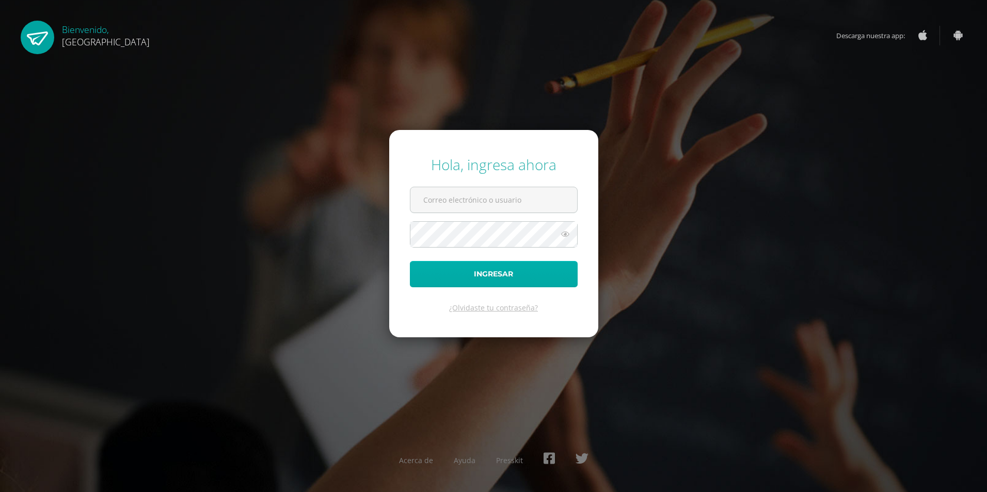
type input "[EMAIL_ADDRESS][DOMAIN_NAME]"
click at [477, 273] on button "Ingresar" at bounding box center [494, 274] width 168 height 26
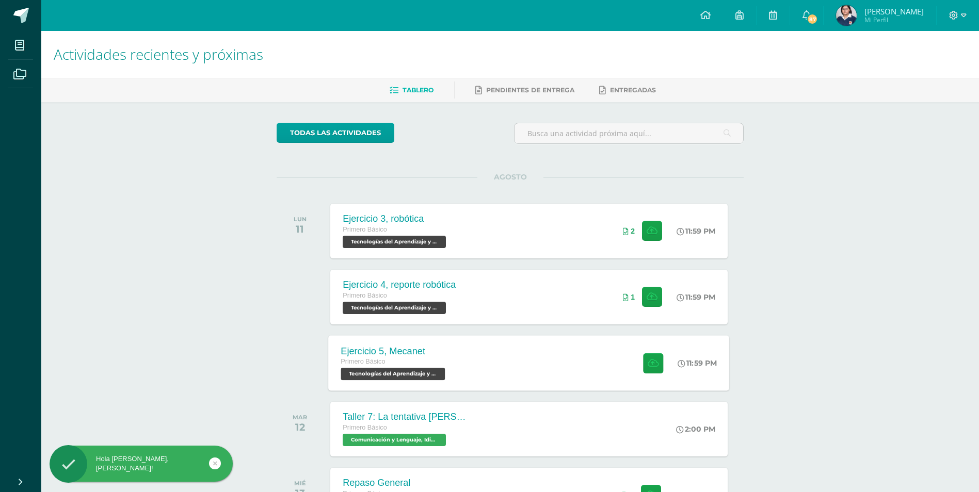
click at [459, 365] on div "Ejercicio 5, Mecanet Primero Básico Tecnologías del Aprendizaje y la Comunicaci…" at bounding box center [395, 362] width 132 height 55
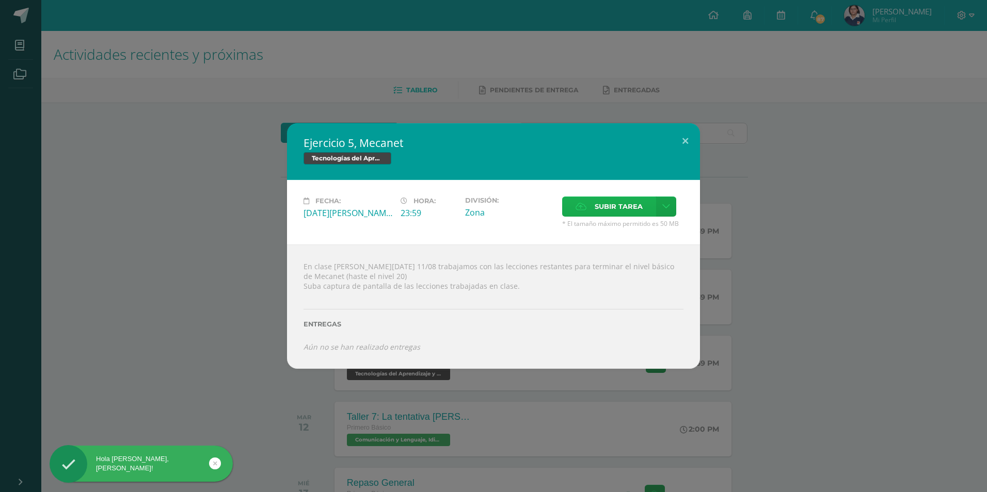
click at [620, 208] on span "Subir tarea" at bounding box center [618, 206] width 48 height 19
click at [0, 0] on input "Subir tarea" at bounding box center [0, 0] width 0 height 0
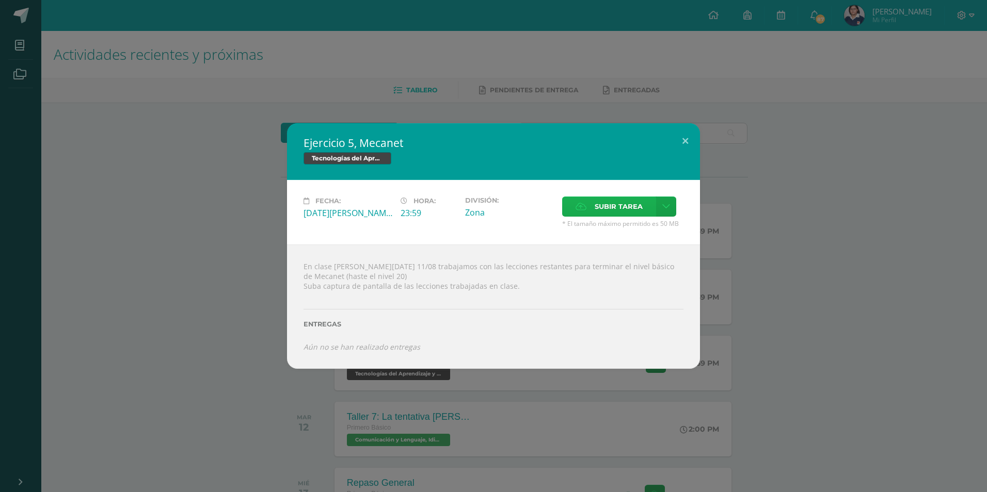
click at [599, 205] on span "Subir tarea" at bounding box center [618, 206] width 48 height 19
click at [0, 0] on input "Subir tarea" at bounding box center [0, 0] width 0 height 0
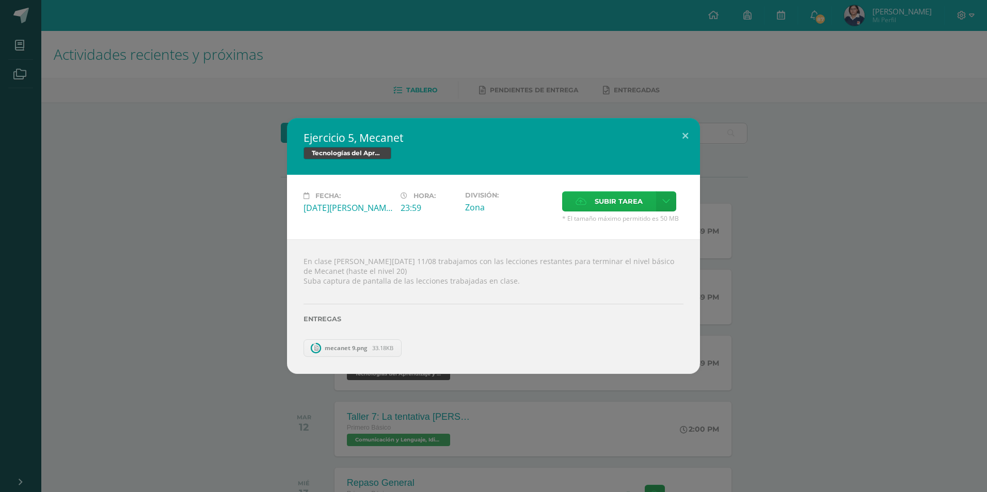
click at [576, 207] on label "Subir tarea" at bounding box center [609, 201] width 94 height 20
click at [0, 0] on input "Subir tarea" at bounding box center [0, 0] width 0 height 0
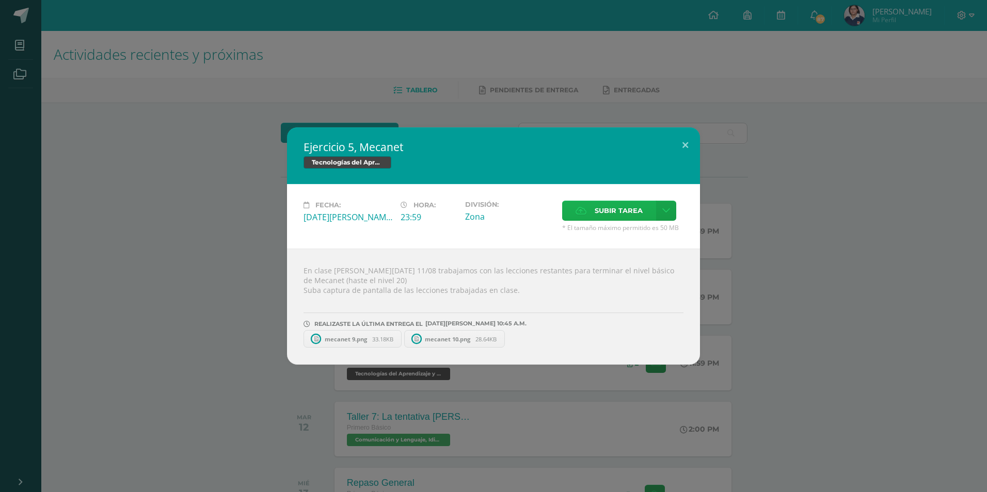
click at [610, 215] on span "Subir tarea" at bounding box center [618, 210] width 48 height 19
click at [0, 0] on input "Subir tarea" at bounding box center [0, 0] width 0 height 0
click at [685, 148] on button at bounding box center [684, 144] width 29 height 35
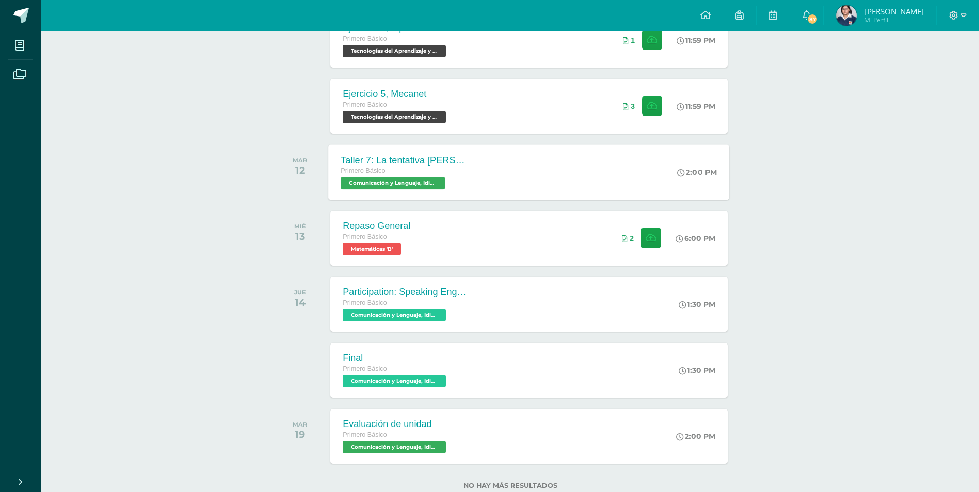
scroll to position [258, 0]
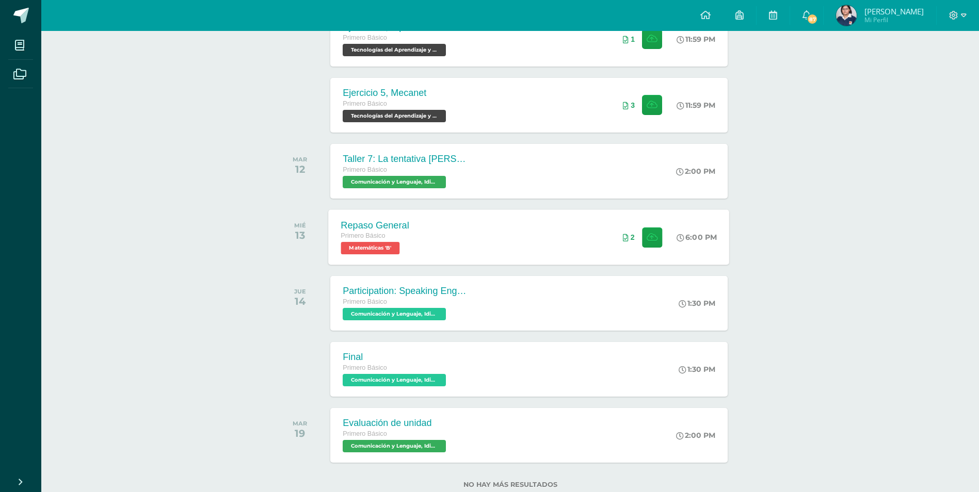
click at [418, 214] on div "Repaso General Primero Básico Matemáticas 'B'" at bounding box center [375, 236] width 93 height 55
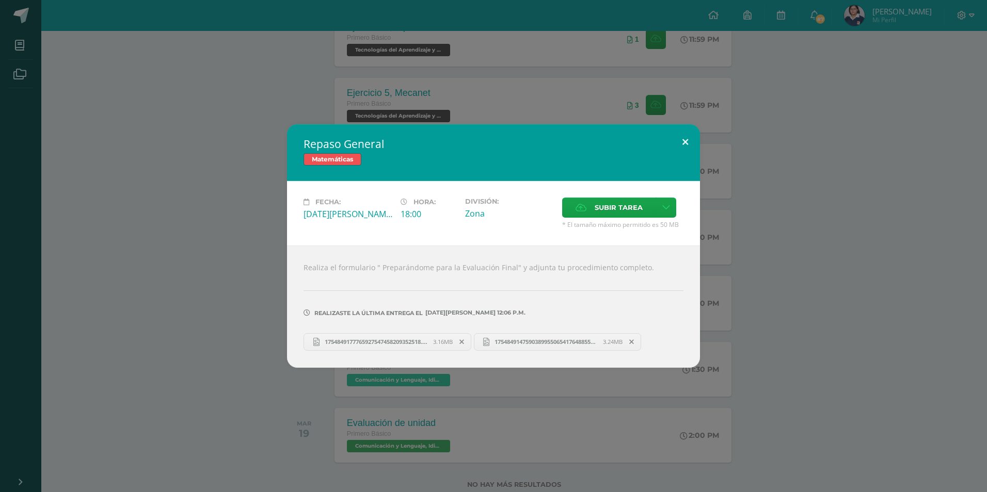
click at [692, 133] on button at bounding box center [684, 141] width 29 height 35
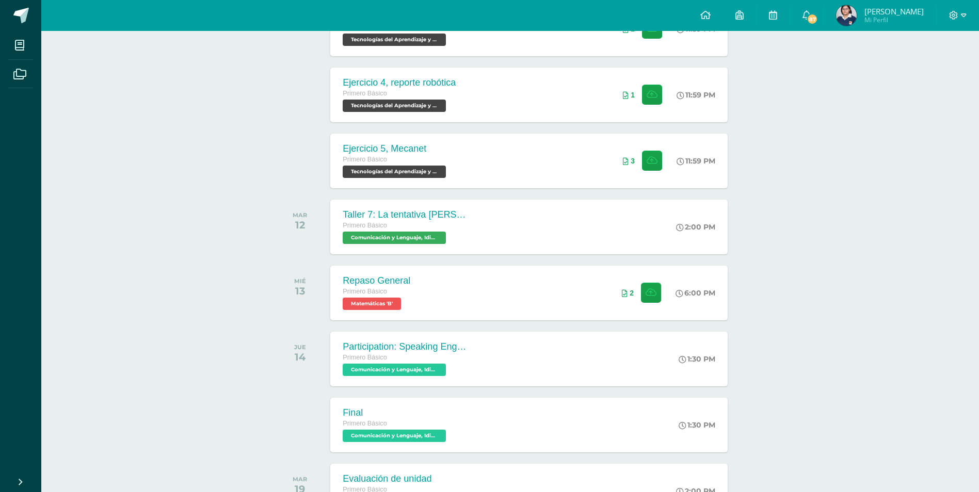
scroll to position [184, 0]
